Goal: Task Accomplishment & Management: Manage account settings

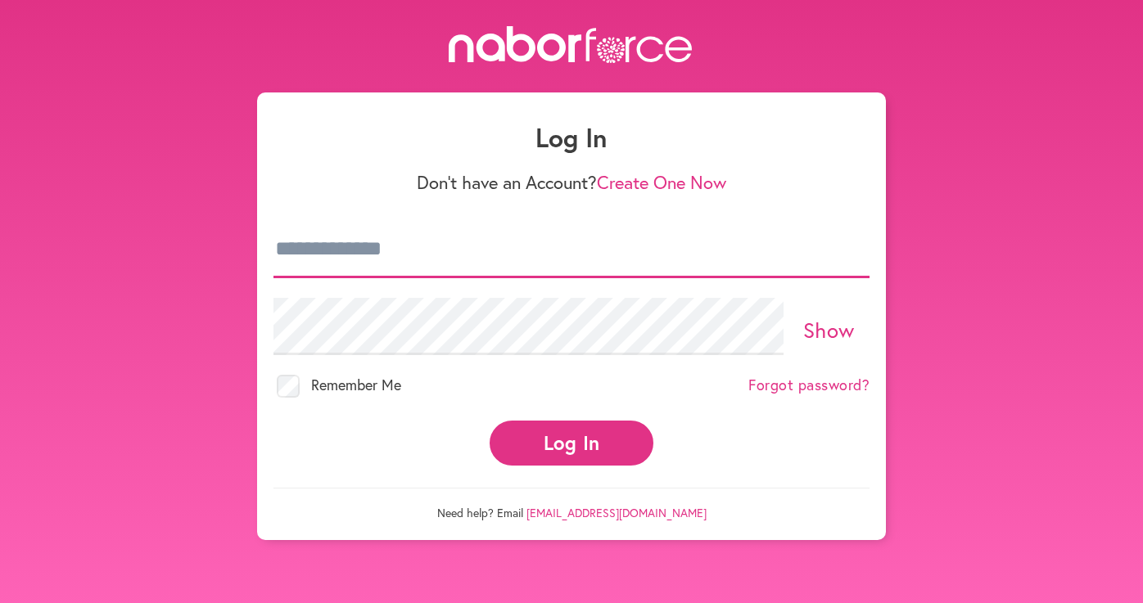
click at [547, 248] on input "email" at bounding box center [571, 249] width 596 height 57
type input "**********"
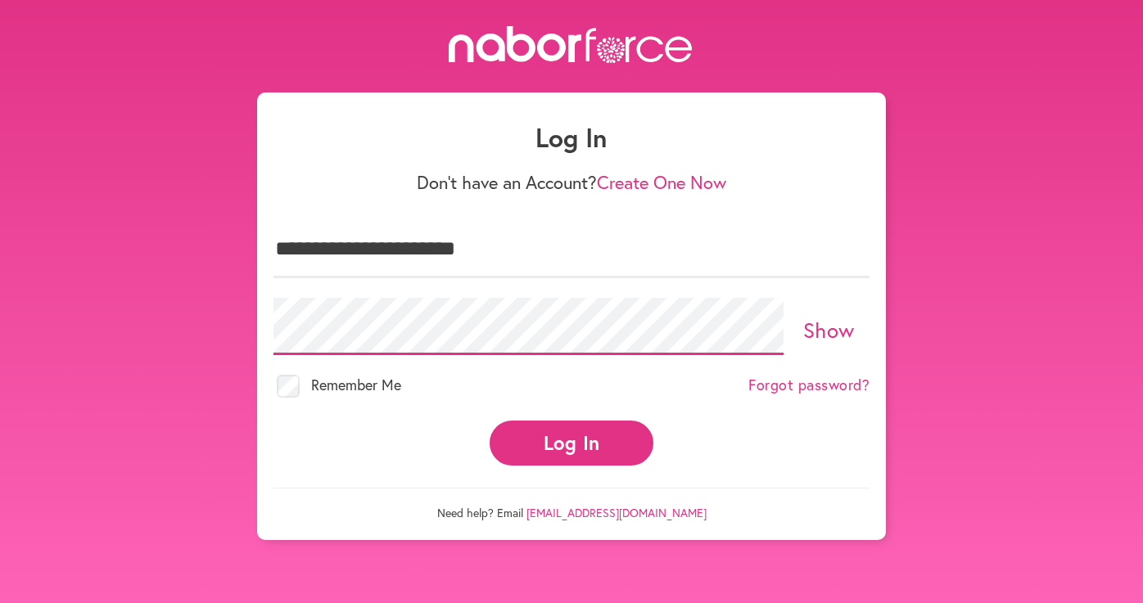
click at [490, 421] on button "Log In" at bounding box center [572, 443] width 164 height 45
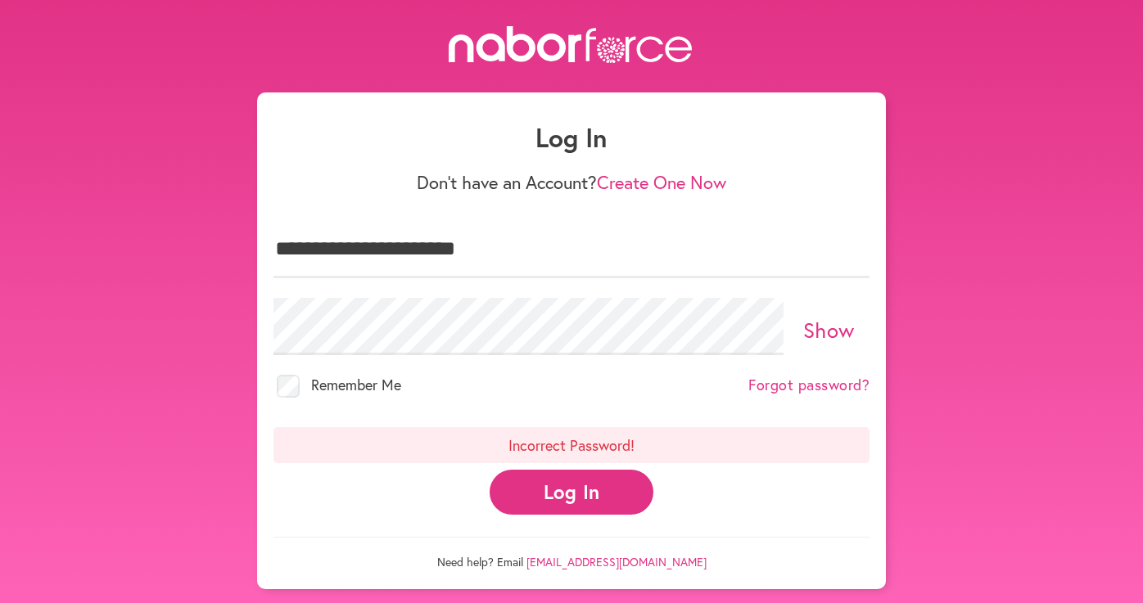
click at [811, 324] on link "Show" at bounding box center [829, 330] width 52 height 28
click at [822, 321] on link "Hide" at bounding box center [829, 330] width 45 height 28
click at [577, 496] on button "Log In" at bounding box center [572, 492] width 164 height 45
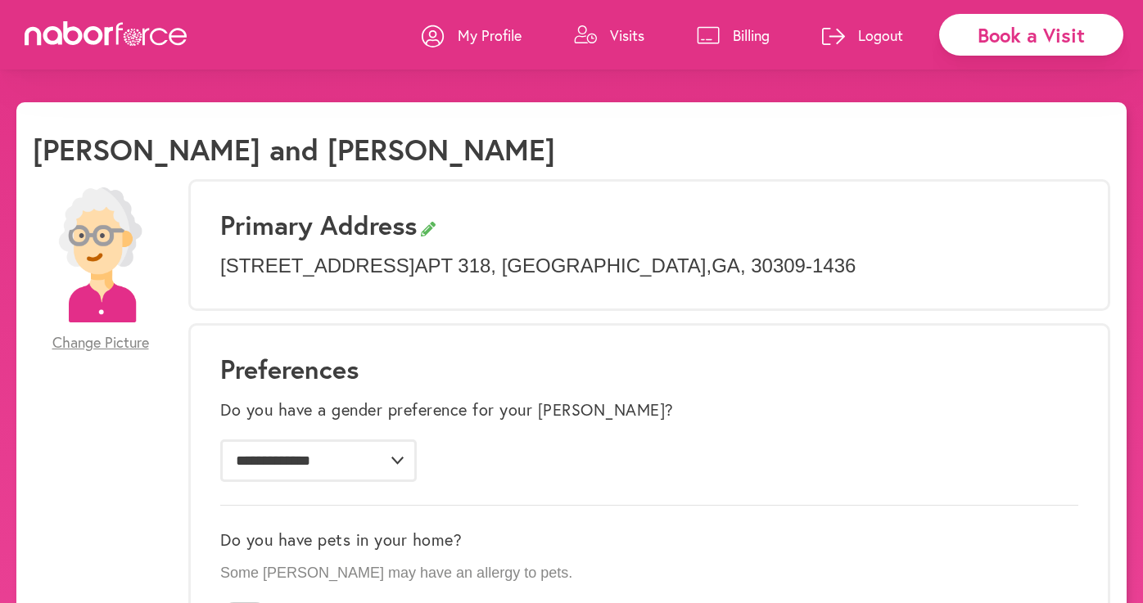
click at [611, 37] on p "Visits" at bounding box center [627, 35] width 34 height 20
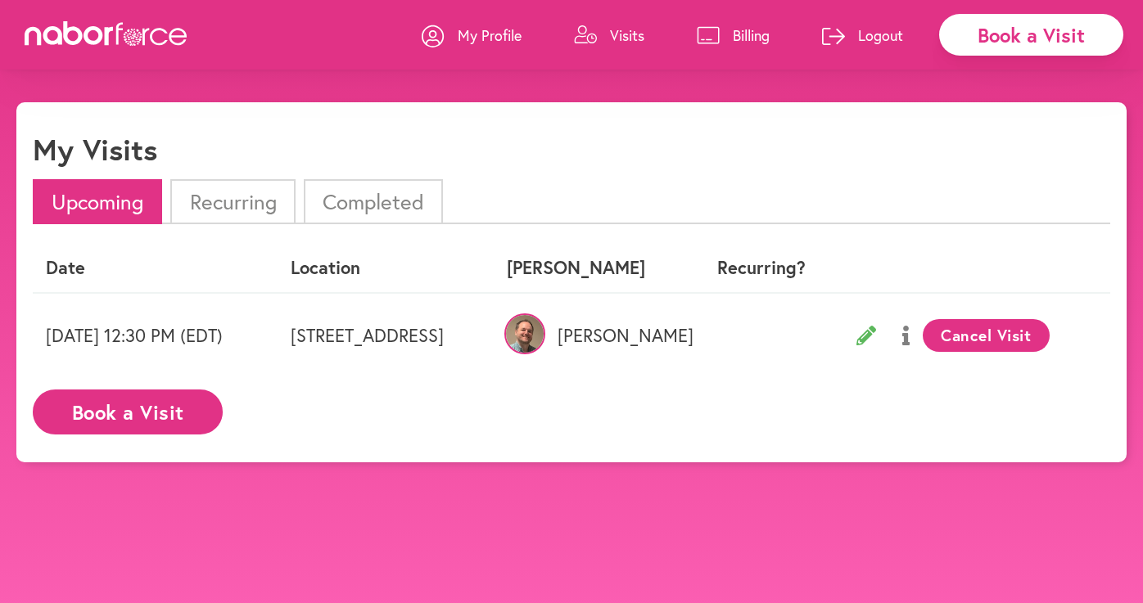
click at [876, 337] on icon at bounding box center [866, 336] width 20 height 20
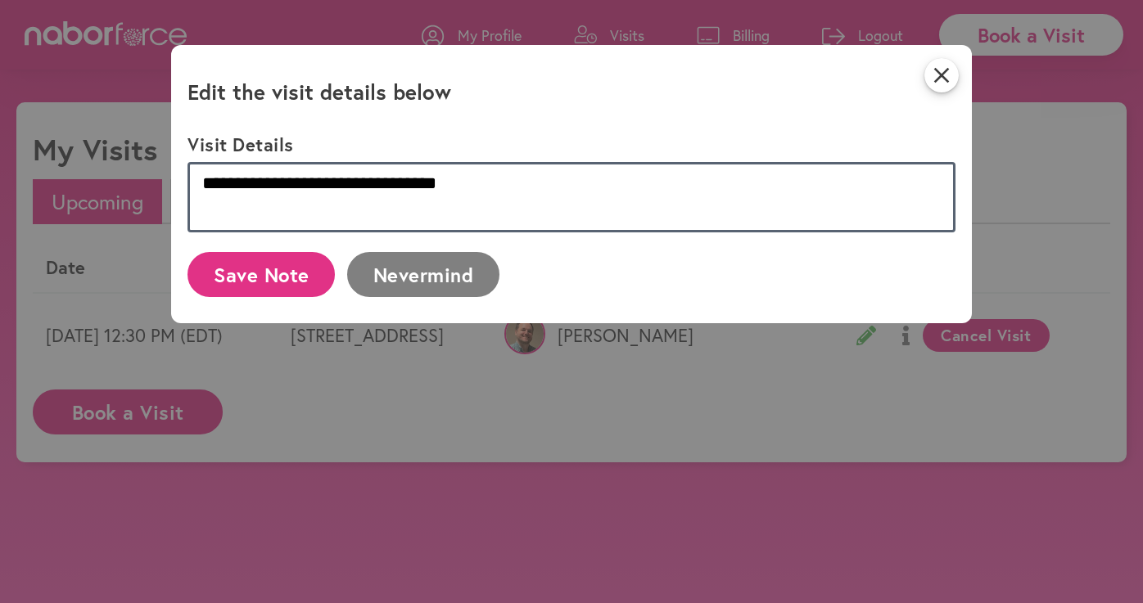
click at [672, 207] on textarea "**********" at bounding box center [571, 197] width 767 height 70
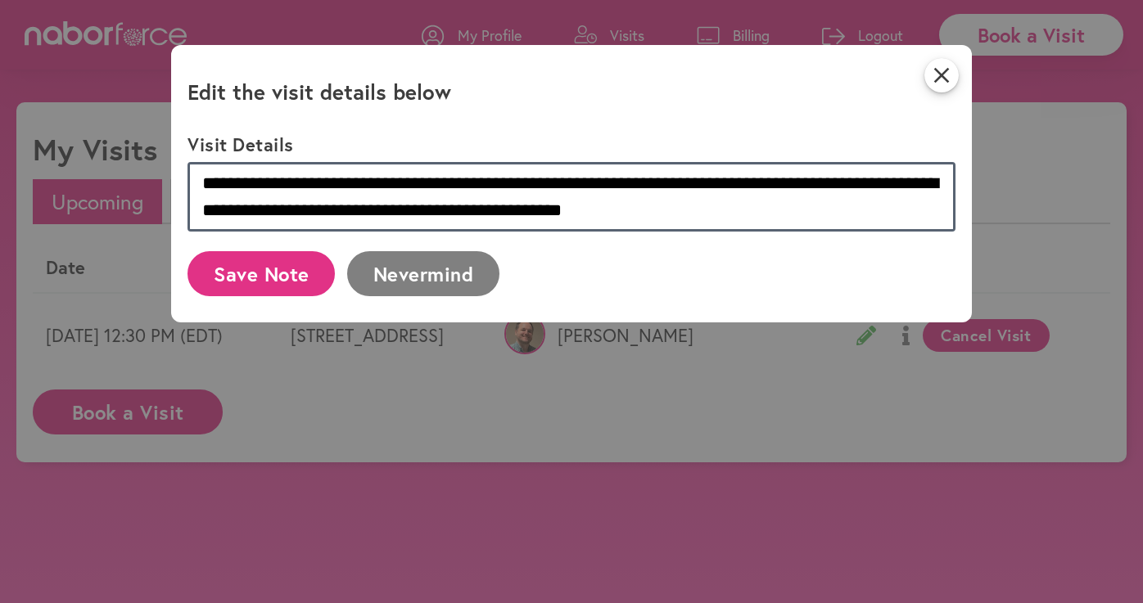
type textarea "**********"
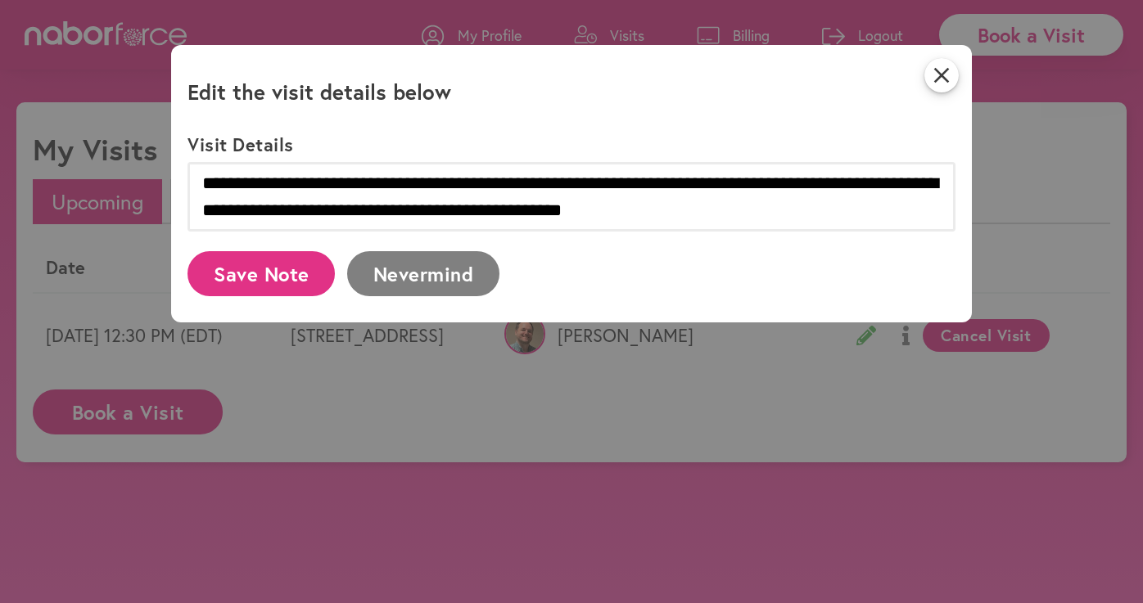
click at [305, 269] on button "Save Note" at bounding box center [261, 273] width 147 height 45
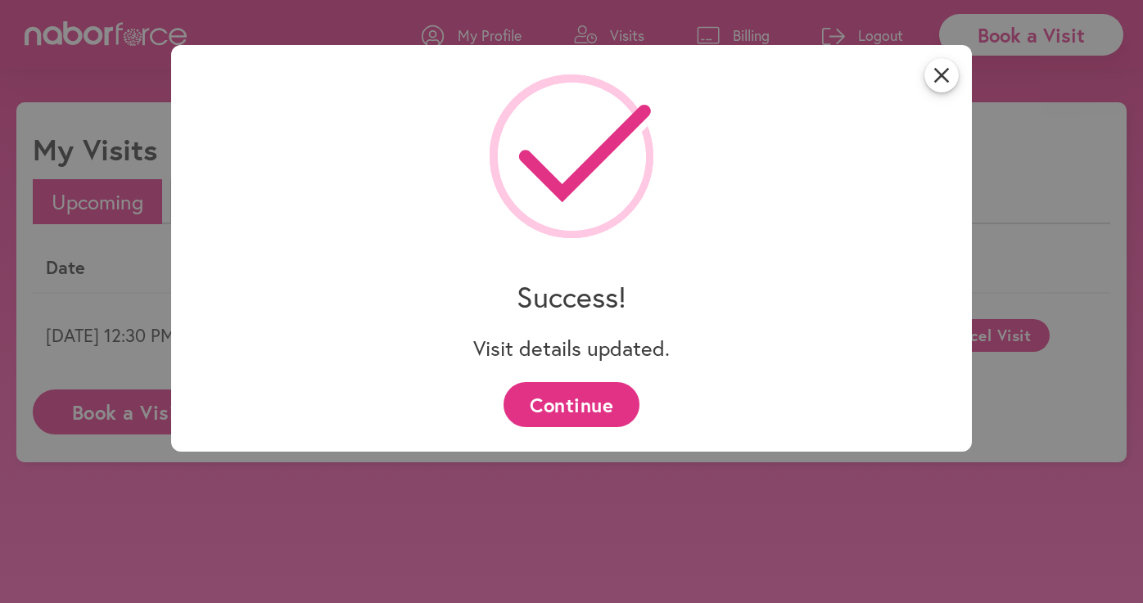
click at [610, 405] on button "Continue" at bounding box center [571, 404] width 135 height 45
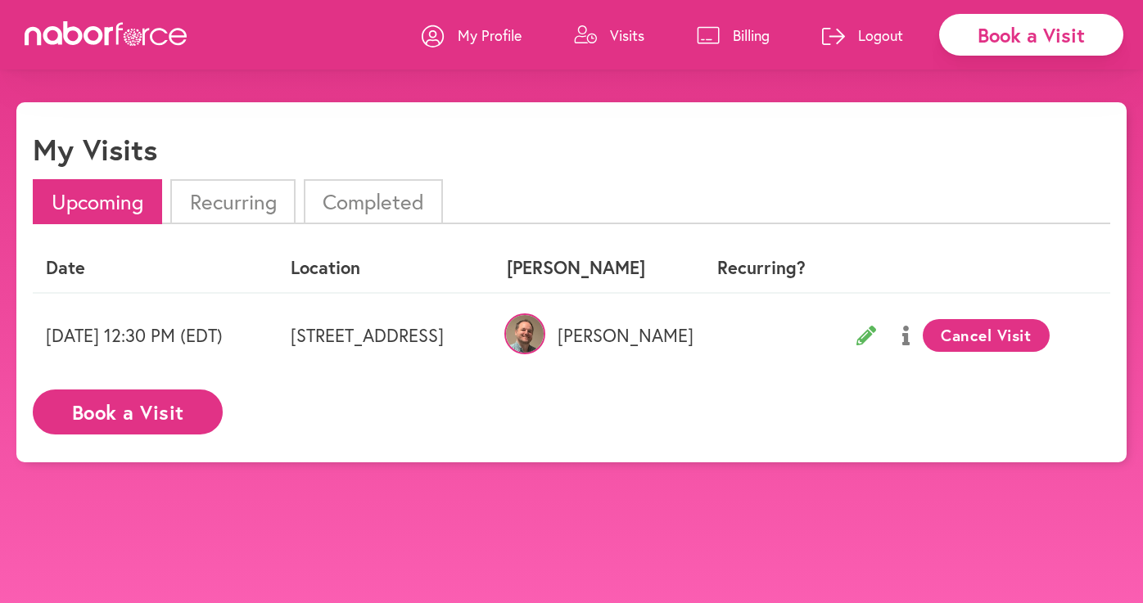
click at [1010, 341] on button "Cancel Visit" at bounding box center [986, 335] width 127 height 33
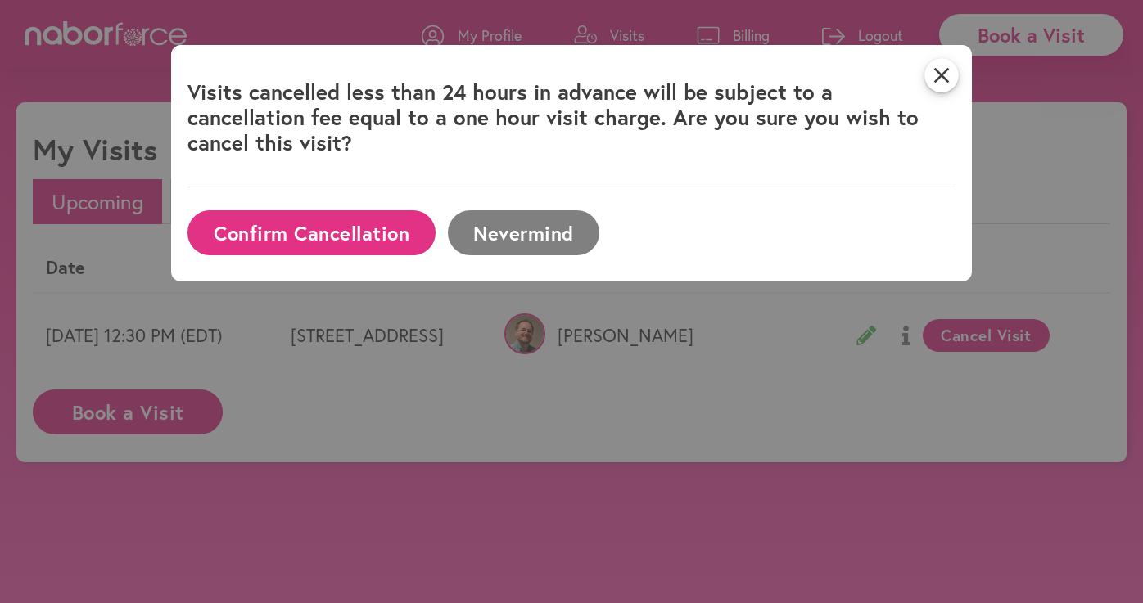
click at [404, 227] on button "Confirm Cancellation" at bounding box center [311, 232] width 247 height 45
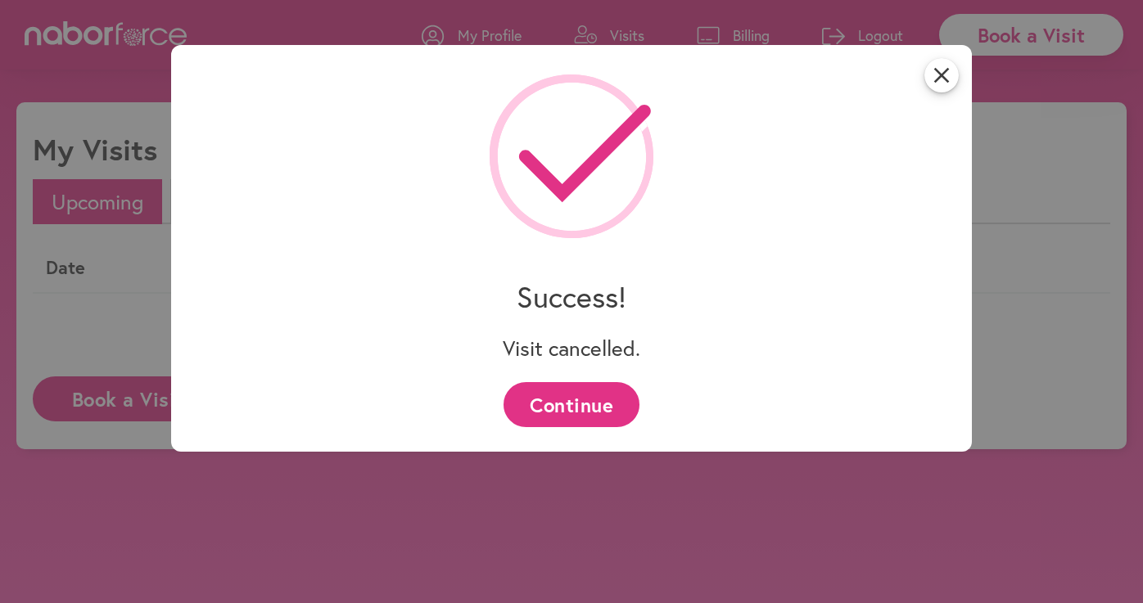
click at [574, 408] on button "Continue" at bounding box center [571, 404] width 135 height 45
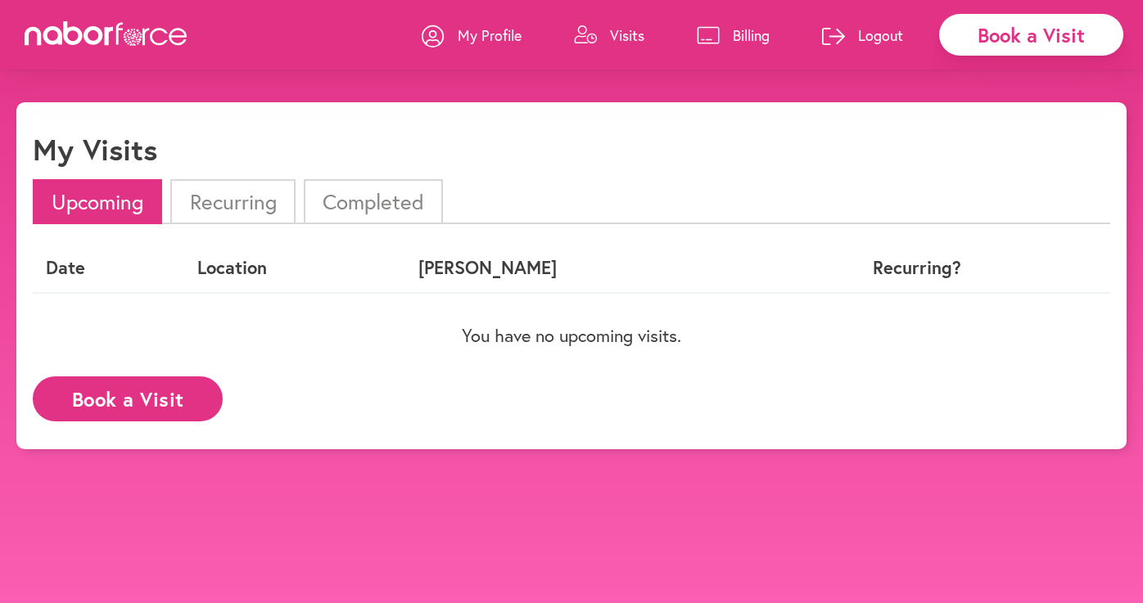
click at [893, 40] on p "Logout" at bounding box center [880, 35] width 45 height 20
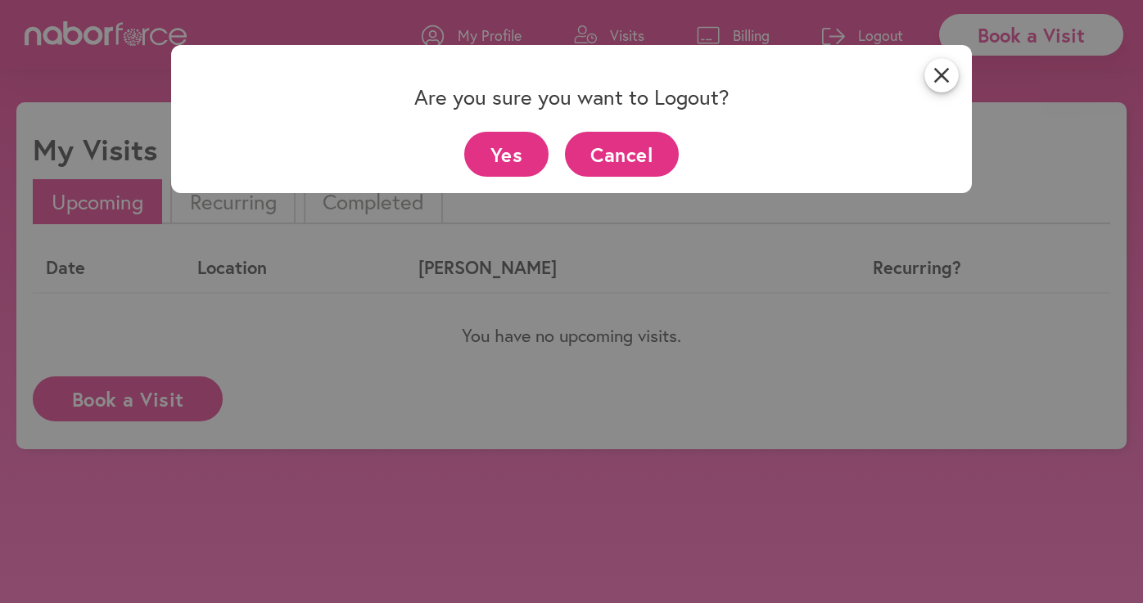
click at [523, 166] on button "Yes" at bounding box center [506, 154] width 84 height 45
